Goal: Find specific page/section: Find specific page/section

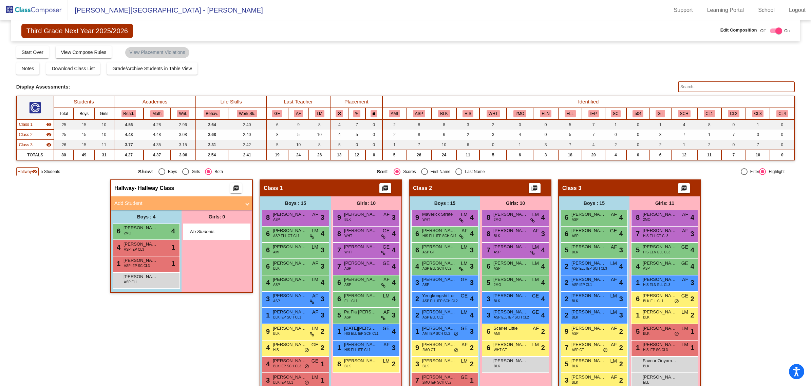
scroll to position [77, 0]
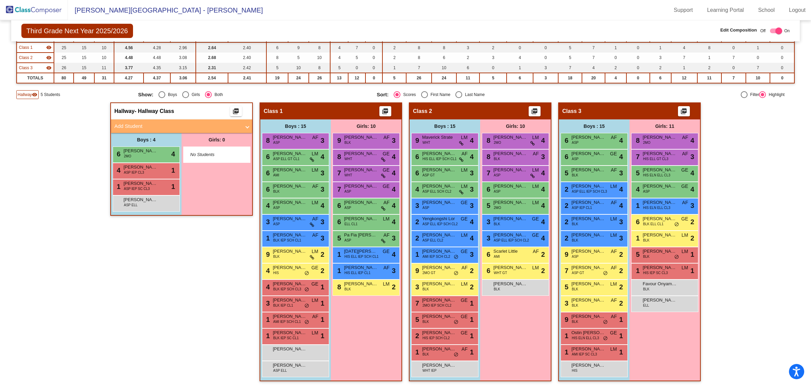
click at [30, 7] on img at bounding box center [34, 10] width 68 height 20
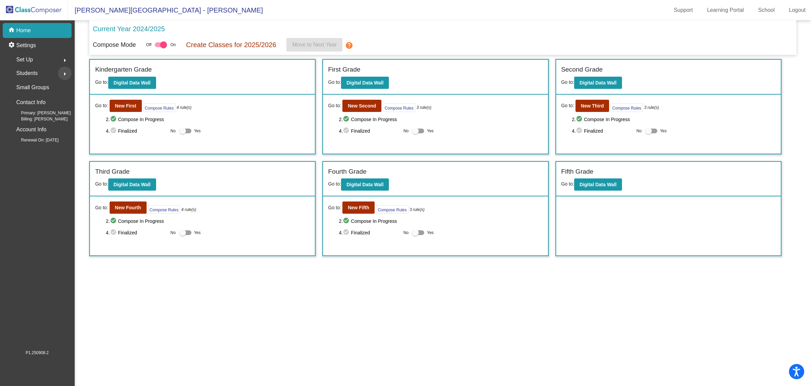
click at [63, 73] on mat-icon "arrow_right" at bounding box center [65, 74] width 8 height 8
click at [36, 104] on div "Hallway" at bounding box center [24, 102] width 34 height 15
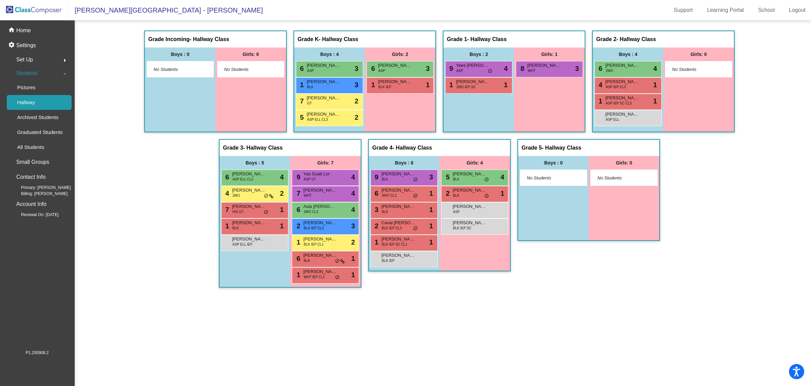
click at [41, 8] on img at bounding box center [34, 10] width 68 height 20
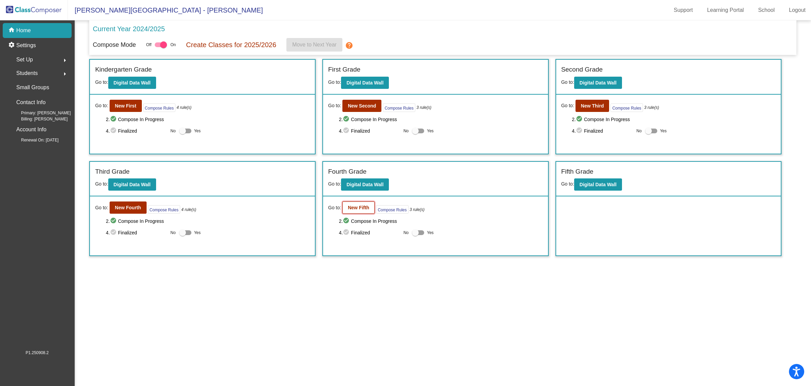
click at [345, 207] on button "New Fifth" at bounding box center [358, 208] width 32 height 12
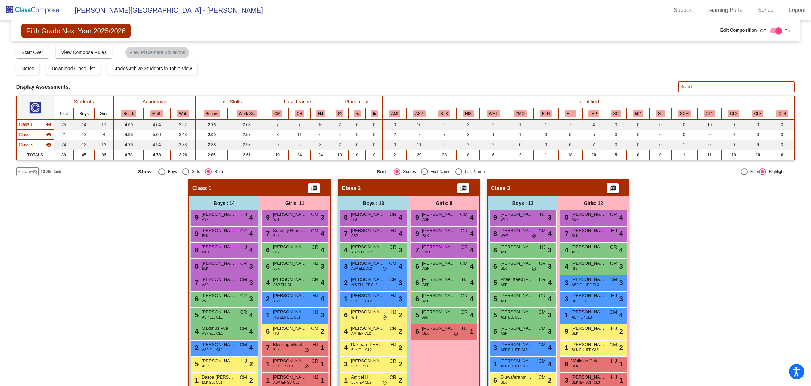
click at [680, 85] on input "text" at bounding box center [736, 86] width 117 height 11
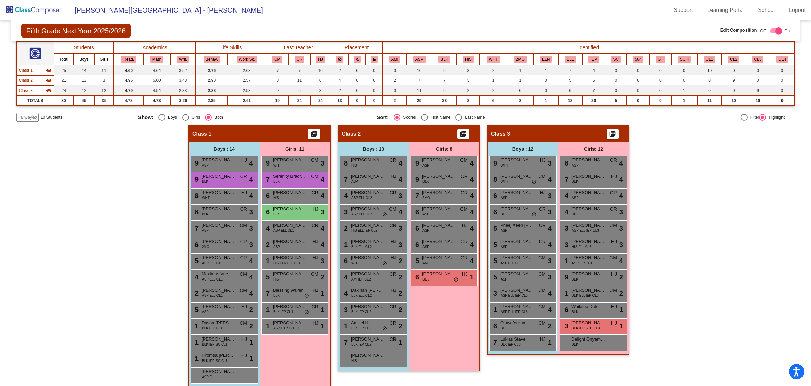
scroll to position [60, 0]
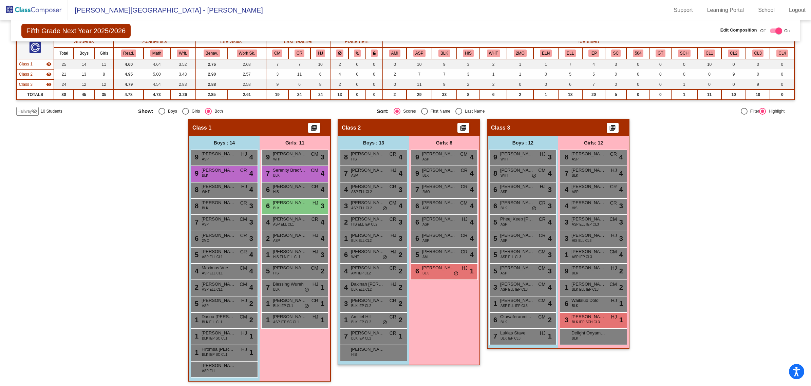
type input "ni"
click at [20, 109] on span "Hallway" at bounding box center [25, 111] width 14 height 6
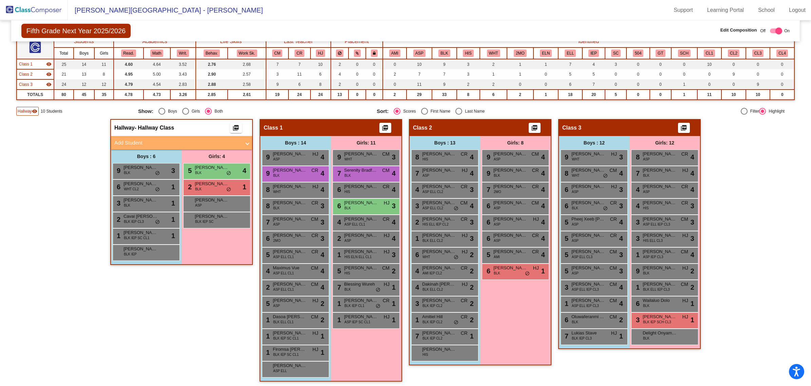
click at [39, 7] on img at bounding box center [34, 10] width 68 height 20
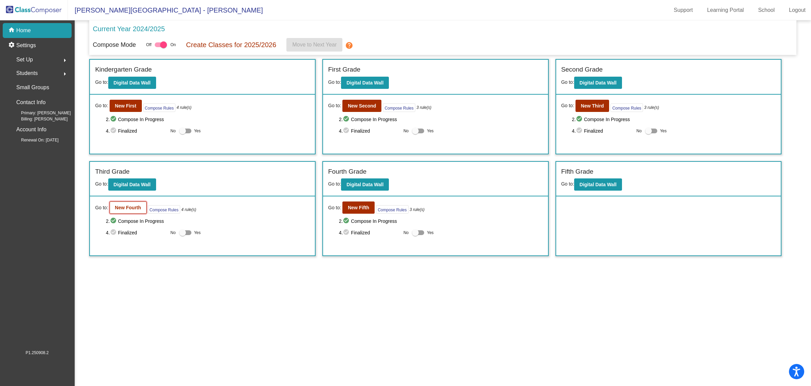
click at [129, 204] on button "New Fourth" at bounding box center [128, 208] width 37 height 12
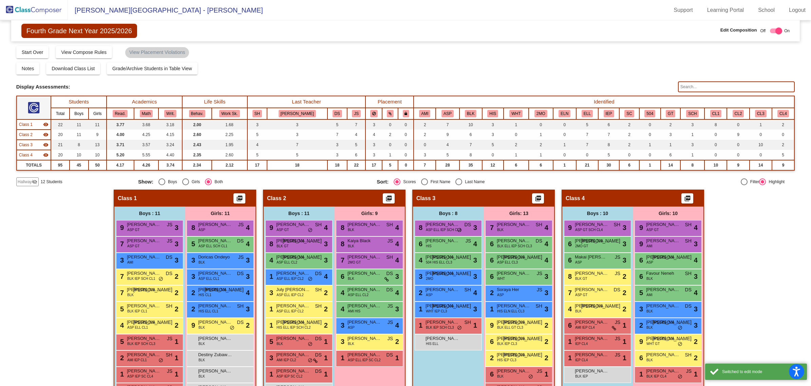
click at [703, 88] on input "text" at bounding box center [736, 86] width 117 height 11
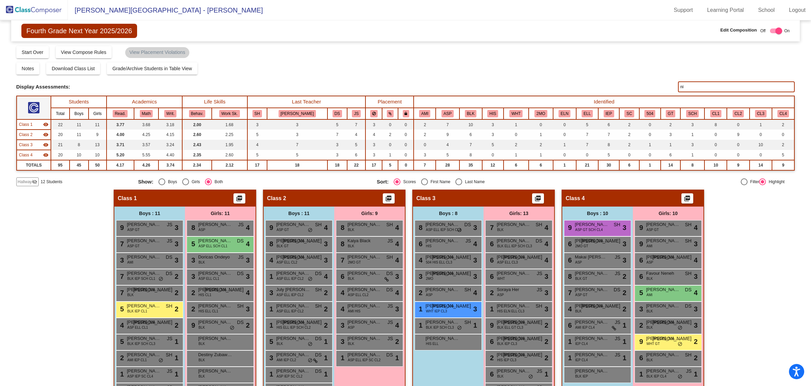
type input "ni"
click at [27, 178] on div "Hallway visibility_off" at bounding box center [27, 182] width 22 height 9
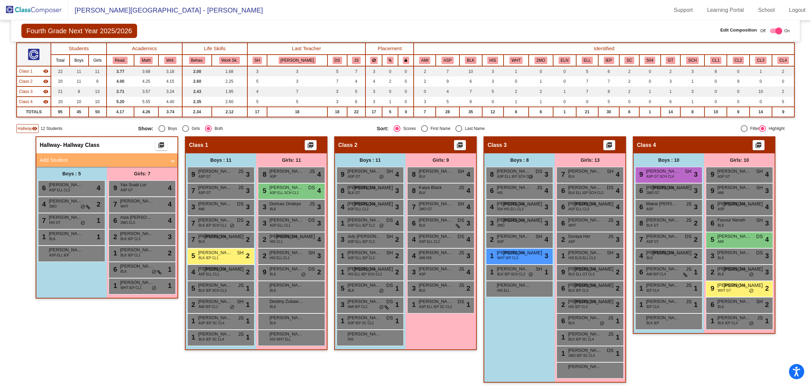
scroll to position [55, 0]
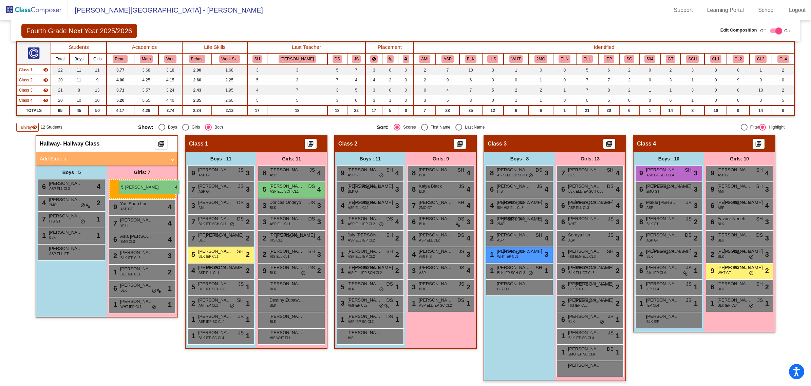
drag, startPoint x: 730, startPoint y: 233, endPoint x: 119, endPoint y: 180, distance: 613.6
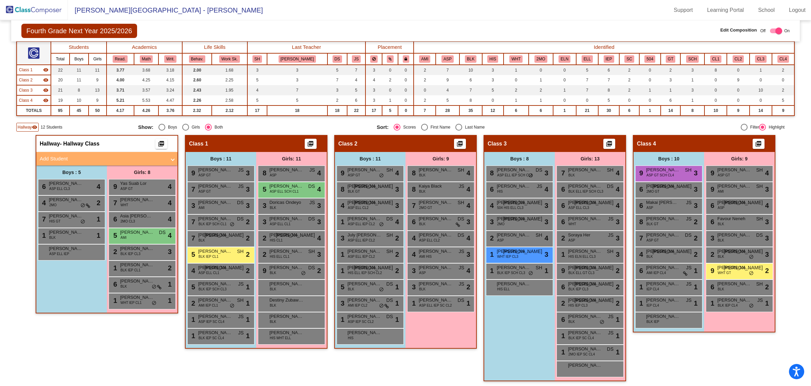
click at [39, 11] on img at bounding box center [34, 10] width 68 height 20
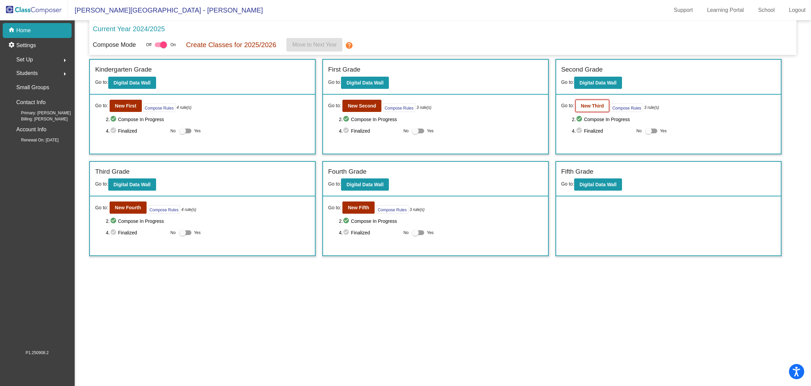
click at [601, 105] on b "New Third" at bounding box center [592, 105] width 23 height 5
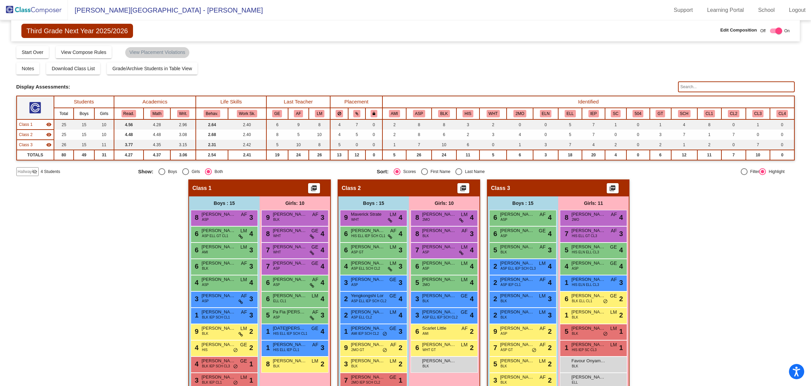
click at [705, 89] on input "text" at bounding box center [736, 86] width 117 height 11
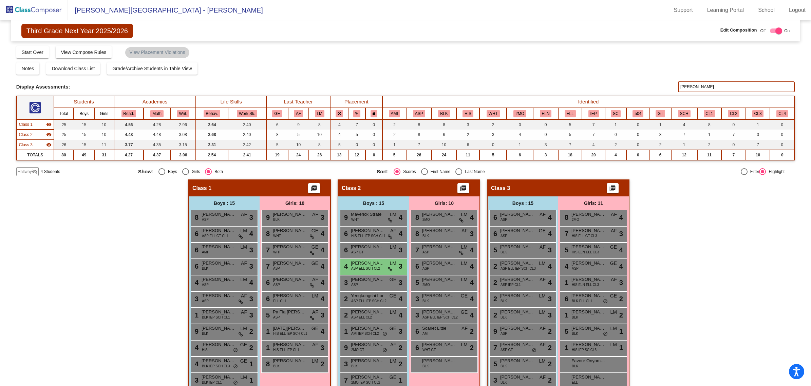
type input "[PERSON_NAME]"
click at [21, 169] on span "Hallway" at bounding box center [25, 172] width 14 height 6
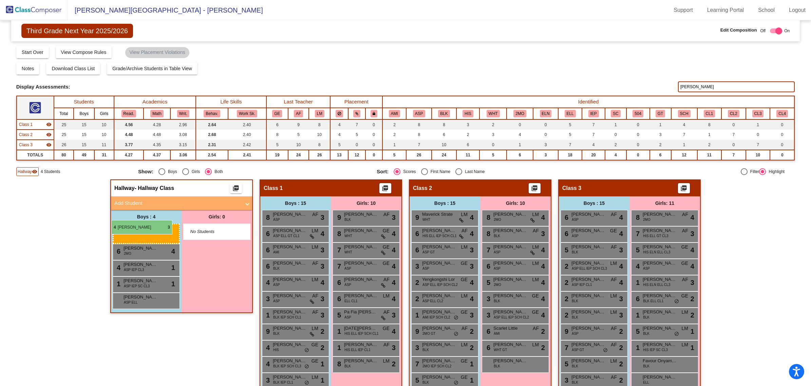
drag, startPoint x: 425, startPoint y: 262, endPoint x: 111, endPoint y: 220, distance: 316.4
drag, startPoint x: 440, startPoint y: 265, endPoint x: 132, endPoint y: 241, distance: 308.1
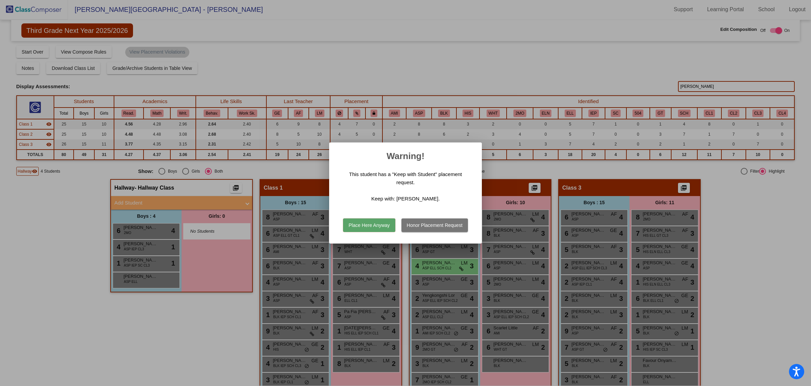
click at [366, 223] on button "Place Here Anyway" at bounding box center [369, 226] width 52 height 14
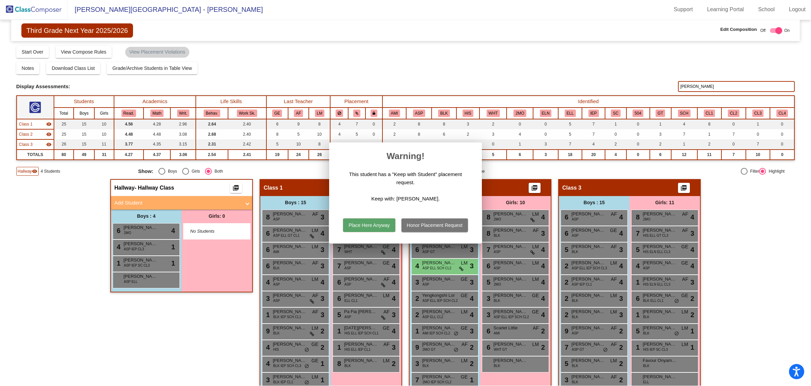
scroll to position [0, 0]
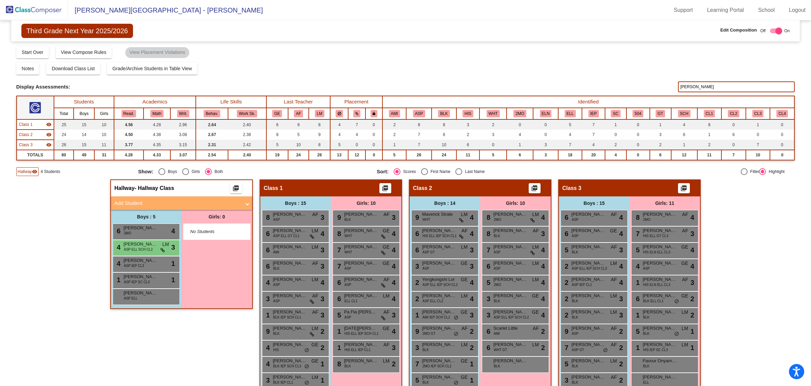
click at [30, 11] on img at bounding box center [34, 10] width 68 height 20
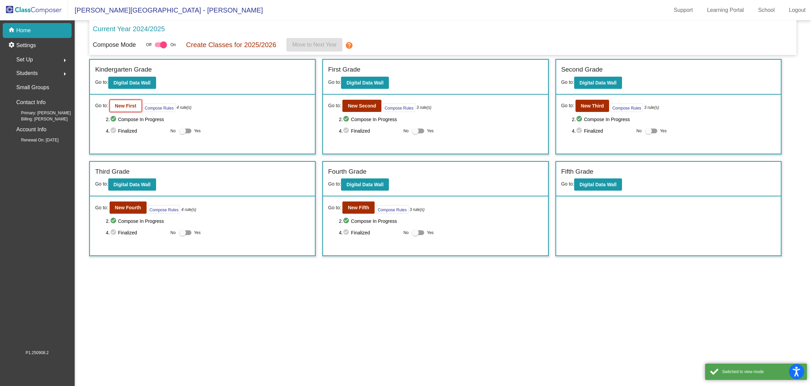
click at [116, 105] on b "New First" at bounding box center [125, 105] width 21 height 5
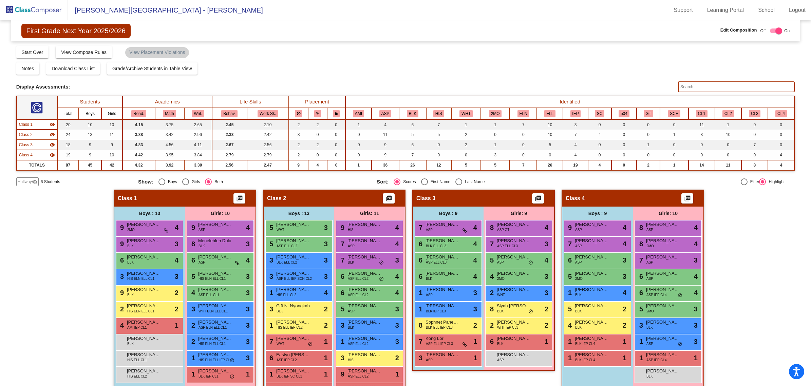
click at [691, 87] on input "text" at bounding box center [736, 86] width 117 height 11
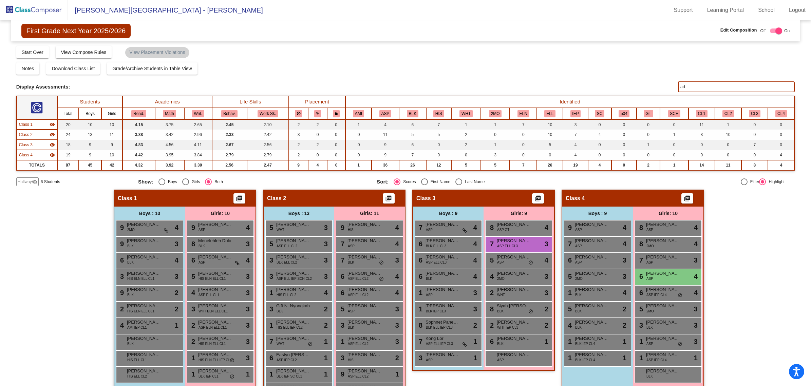
type input "ad"
click at [33, 180] on mat-icon "visibility_off" at bounding box center [34, 181] width 5 height 5
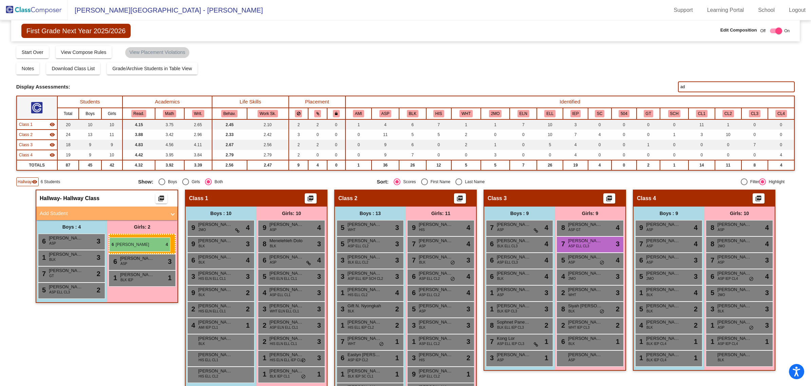
drag, startPoint x: 725, startPoint y: 270, endPoint x: 109, endPoint y: 238, distance: 616.5
click at [31, 13] on img at bounding box center [34, 10] width 68 height 20
